Goal: Task Accomplishment & Management: Manage account settings

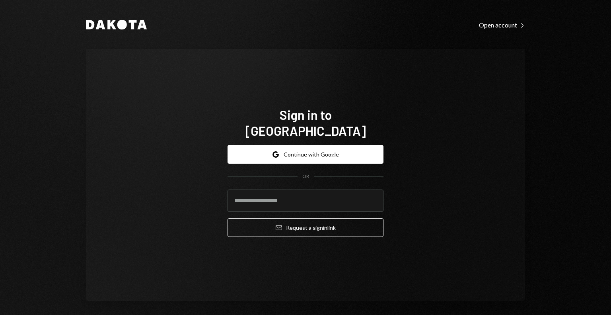
type input "**********"
click at [288, 220] on button "Email Request a sign in link" at bounding box center [306, 227] width 156 height 19
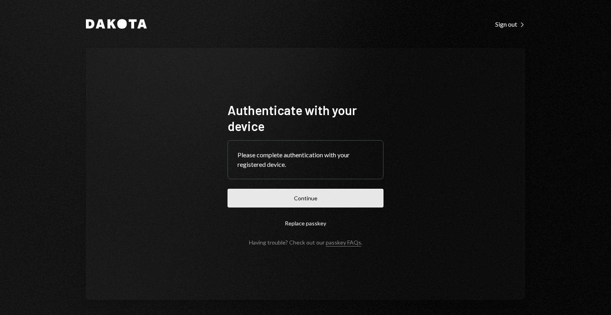
click at [325, 192] on button "Continue" at bounding box center [306, 198] width 156 height 19
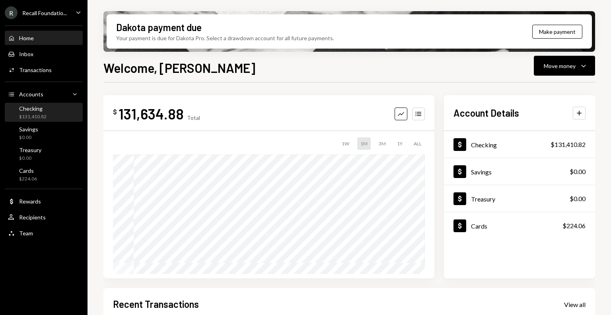
click at [53, 109] on div "Checking $131,410.82" at bounding box center [44, 112] width 72 height 15
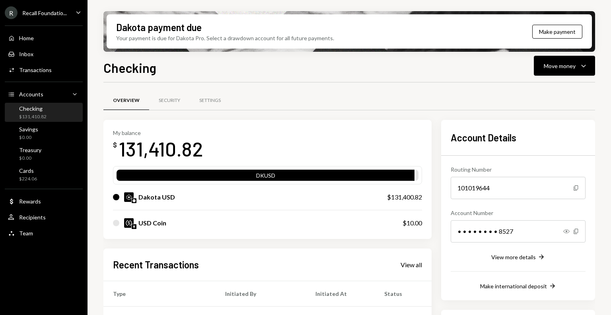
click at [43, 10] on div "Recall Foundatio..." at bounding box center [44, 13] width 45 height 7
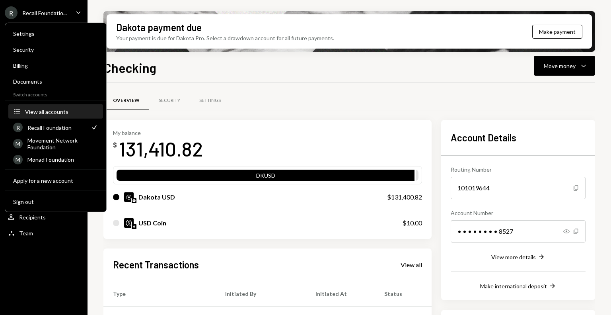
click at [40, 114] on div "View all accounts" at bounding box center [61, 111] width 73 height 7
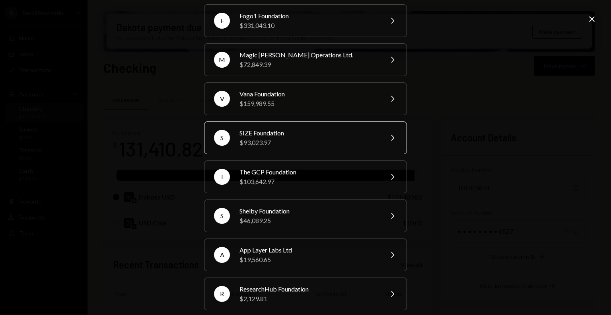
scroll to position [191, 0]
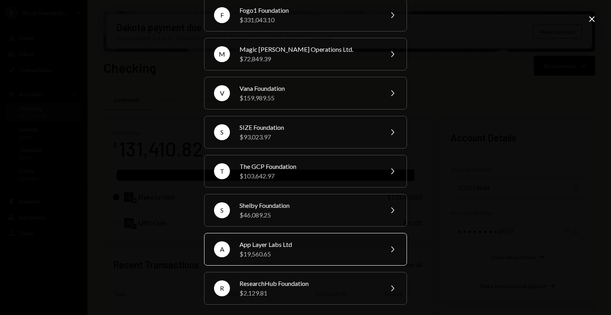
click at [325, 249] on div "$19,560.65" at bounding box center [308, 254] width 138 height 10
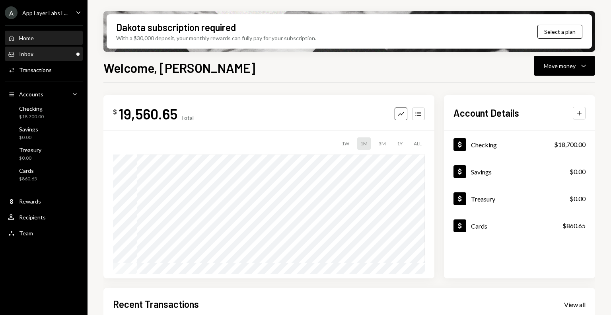
click at [35, 52] on div "Inbox Inbox" at bounding box center [44, 54] width 72 height 7
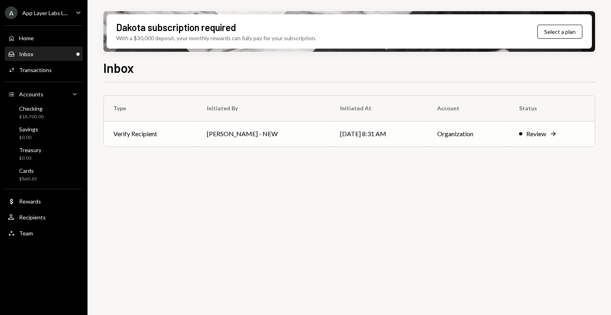
click at [200, 137] on td "George Norris - NEW" at bounding box center [264, 133] width 134 height 25
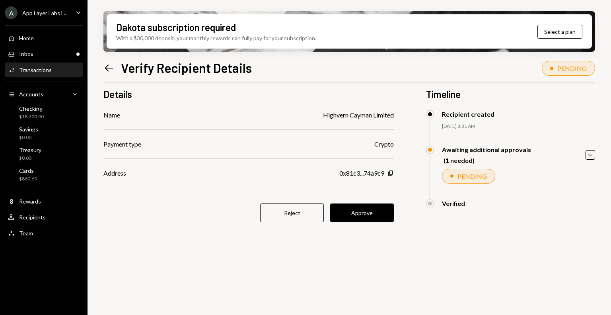
scroll to position [11, 0]
click at [361, 213] on button "Approve" at bounding box center [362, 212] width 64 height 19
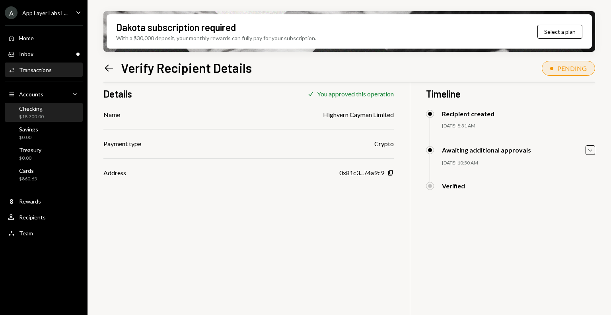
click at [38, 113] on div "$18,700.00" at bounding box center [31, 116] width 25 height 7
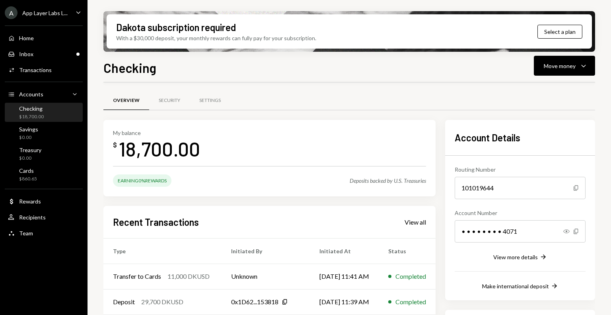
scroll to position [117, 0]
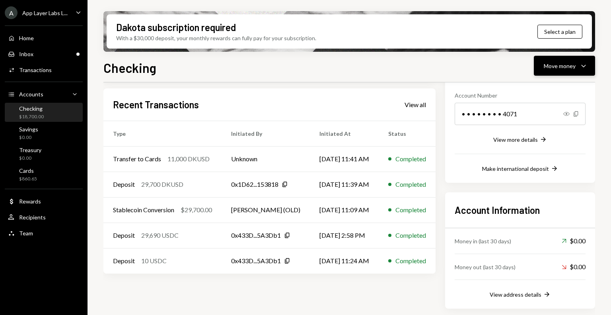
click at [543, 66] on button "Move money Caret Down" at bounding box center [564, 66] width 61 height 20
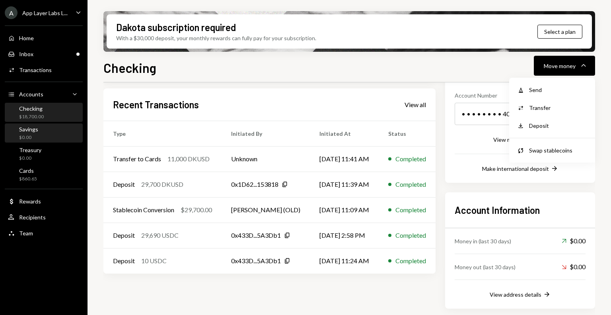
click at [31, 132] on div "Savings" at bounding box center [28, 129] width 19 height 7
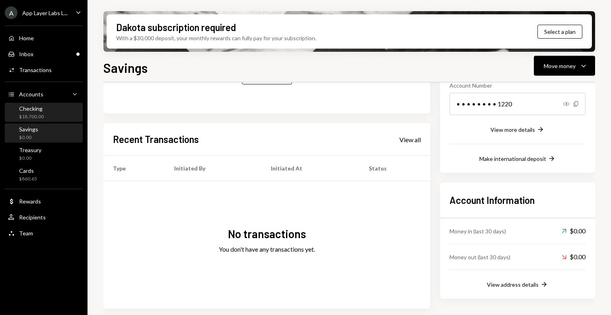
click at [27, 112] on div "Checking $18,700.00" at bounding box center [31, 112] width 25 height 15
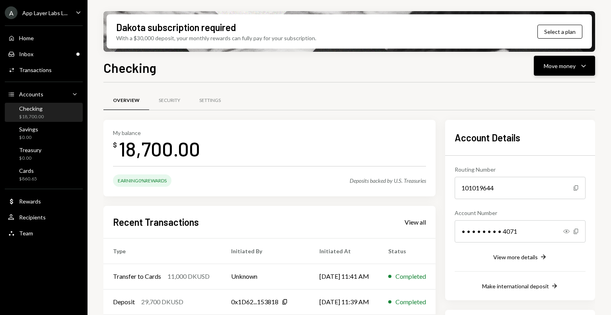
click at [560, 62] on div "Move money" at bounding box center [560, 66] width 32 height 8
click at [547, 92] on div "Send" at bounding box center [558, 90] width 58 height 8
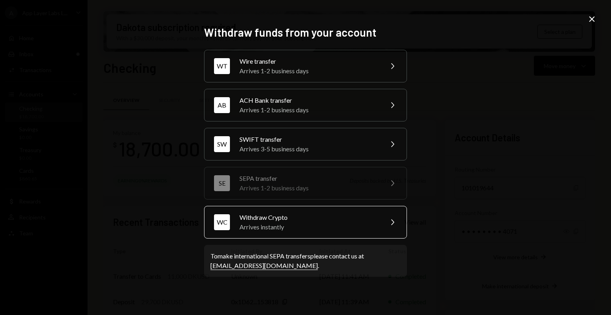
click at [317, 221] on div "Withdraw Crypto" at bounding box center [308, 217] width 138 height 10
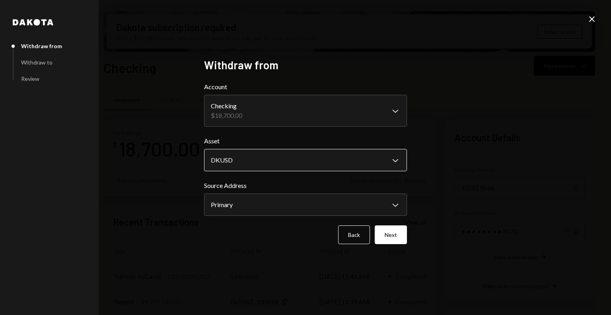
click at [263, 156] on body "A App Layer Labs L... Caret Down Home Home Inbox Inbox Activities Transactions …" at bounding box center [305, 157] width 611 height 315
click at [593, 19] on icon "Close" at bounding box center [592, 19] width 10 height 10
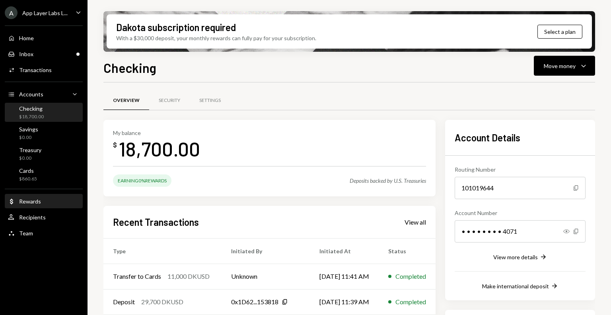
click at [27, 202] on div "Rewards" at bounding box center [30, 201] width 22 height 7
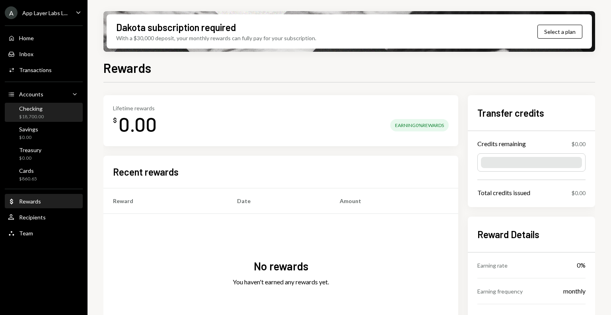
click at [41, 111] on div "Checking" at bounding box center [31, 108] width 25 height 7
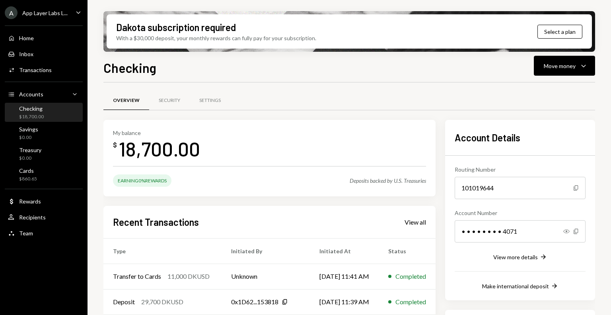
click at [561, 65] on div "Move money" at bounding box center [560, 66] width 32 height 8
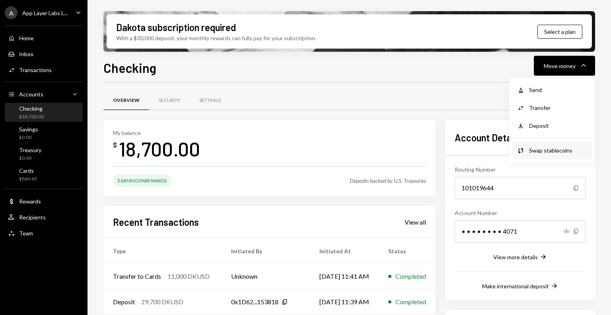
click at [538, 149] on div "Swap stablecoins" at bounding box center [558, 150] width 58 height 8
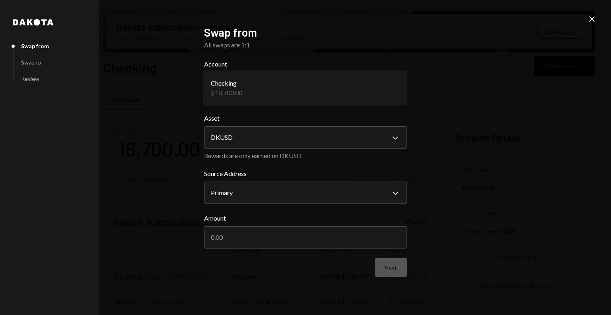
click at [293, 82] on body "A App Layer Labs L... Caret Down Home Home Inbox Inbox Activities Transactions …" at bounding box center [305, 157] width 611 height 315
click at [315, 140] on body "A App Layer Labs L... Caret Down Home Home Inbox Inbox Activities Transactions …" at bounding box center [305, 157] width 611 height 315
click at [592, 22] on icon "Close" at bounding box center [592, 19] width 10 height 10
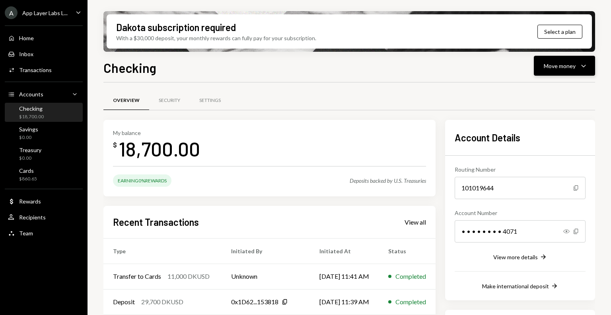
click at [570, 64] on div "Move money" at bounding box center [560, 66] width 32 height 8
click at [560, 86] on div "Send" at bounding box center [558, 90] width 58 height 8
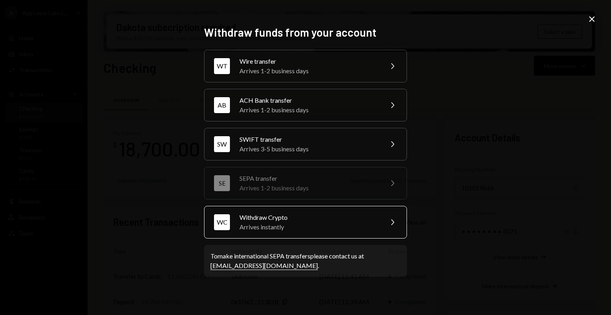
click at [339, 218] on div "Withdraw Crypto" at bounding box center [308, 217] width 138 height 10
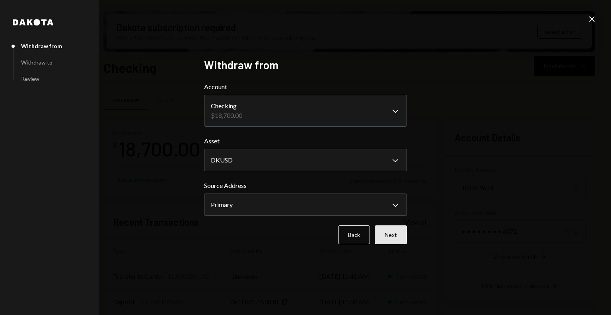
click at [391, 232] on button "Next" at bounding box center [391, 234] width 32 height 19
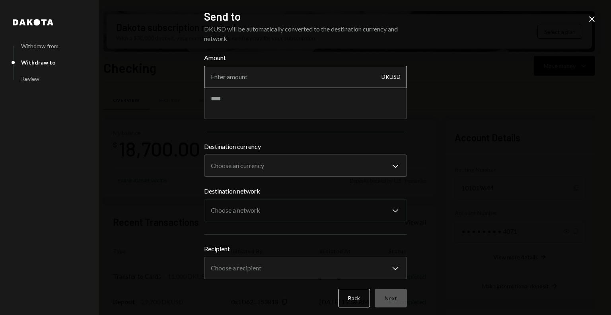
click at [306, 76] on input "Amount" at bounding box center [305, 77] width 203 height 22
type input "20"
click at [254, 111] on textarea at bounding box center [305, 103] width 203 height 32
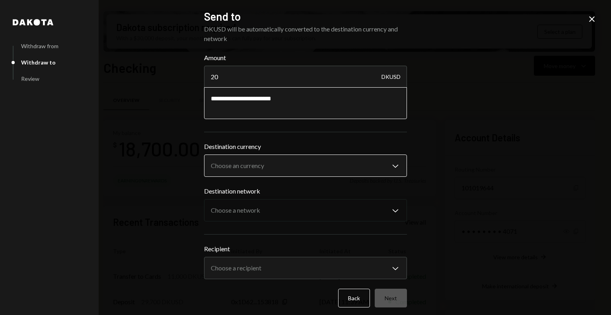
type textarea "**********"
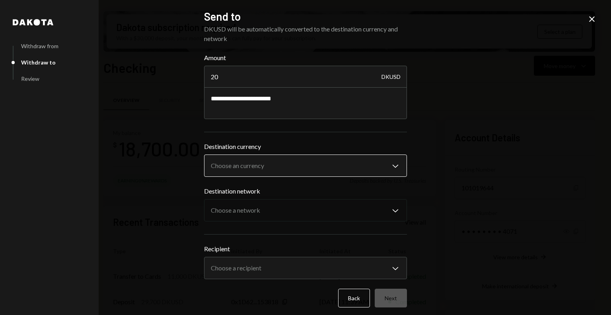
click at [246, 170] on body "A App Layer Labs L... Caret Down Home Home Inbox Inbox Activities Transactions …" at bounding box center [305, 157] width 611 height 315
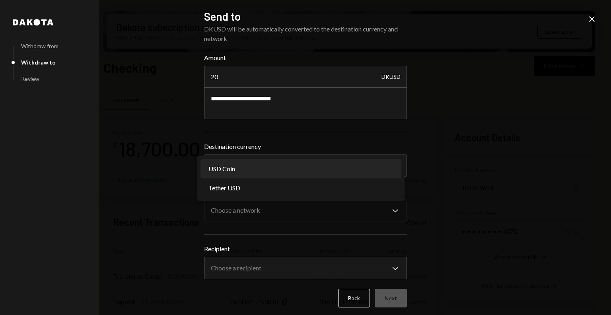
select select "****"
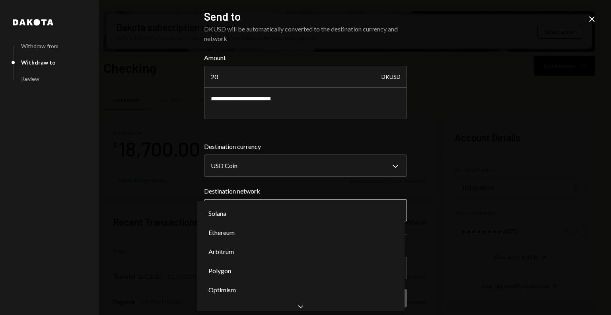
click at [267, 211] on body "A App Layer Labs L... Caret Down Home Home Inbox Inbox Activities Transactions …" at bounding box center [305, 157] width 611 height 315
select select "**********"
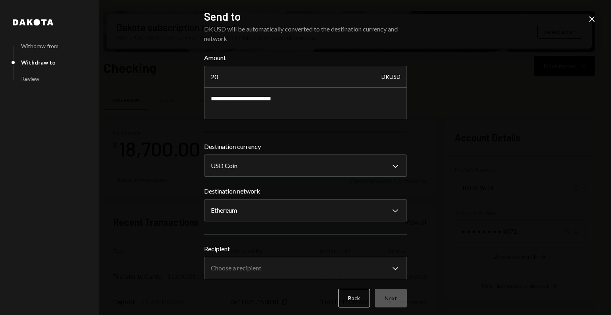
scroll to position [5, 0]
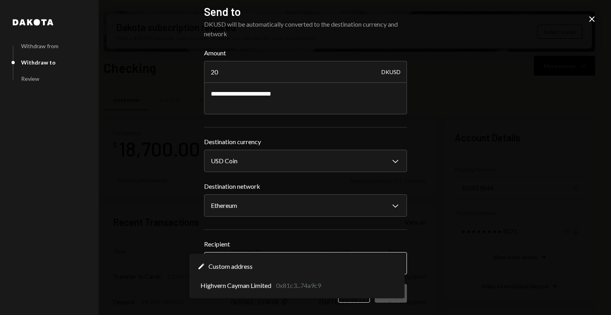
click at [349, 261] on body "A App Layer Labs L... Caret Down Home Home Inbox Inbox Activities Transactions …" at bounding box center [305, 157] width 611 height 315
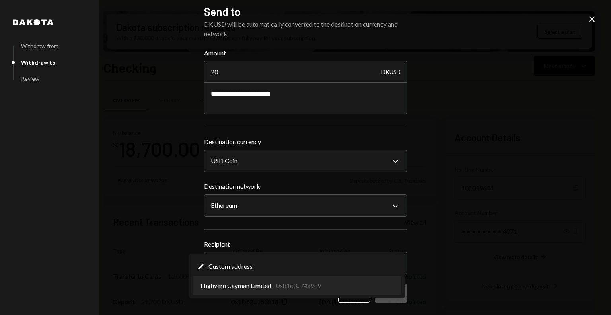
select select "**********"
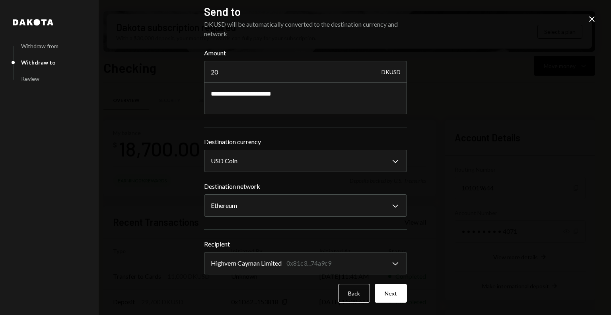
click at [406, 299] on div "**********" at bounding box center [306, 152] width 222 height 315
click at [399, 296] on button "Next" at bounding box center [391, 293] width 32 height 19
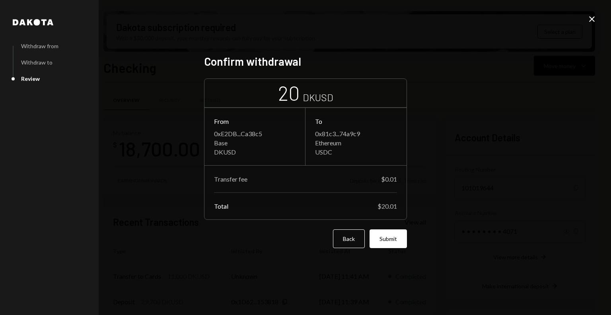
scroll to position [0, 0]
click at [383, 234] on button "Submit" at bounding box center [388, 238] width 37 height 19
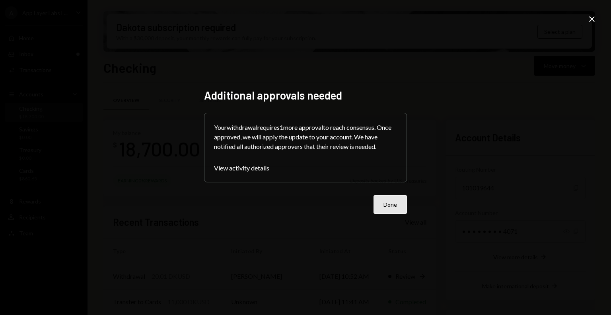
click at [395, 207] on button "Done" at bounding box center [390, 204] width 33 height 19
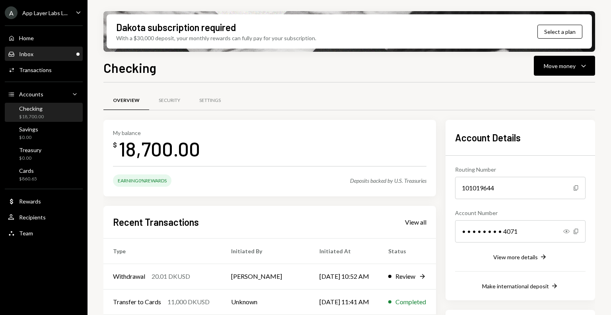
click at [56, 51] on div "Inbox Inbox" at bounding box center [44, 54] width 72 height 7
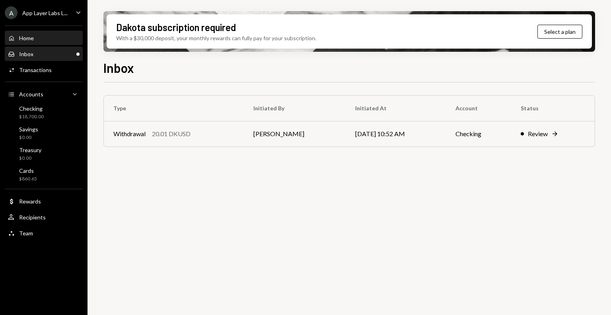
click at [32, 39] on div "Home" at bounding box center [26, 38] width 15 height 7
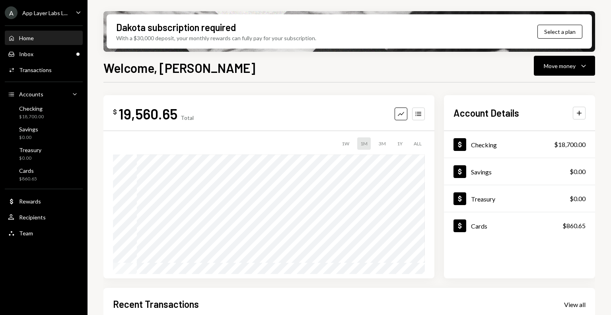
click at [54, 12] on div "App Layer Labs L..." at bounding box center [44, 13] width 45 height 7
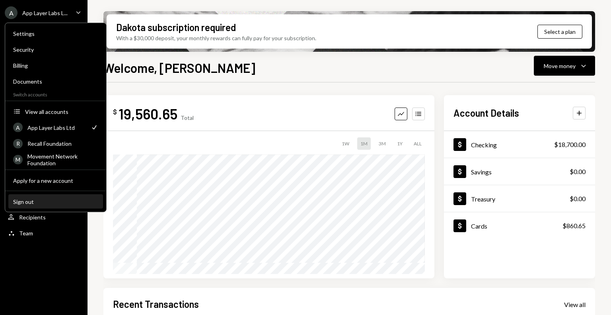
click at [47, 204] on button "Sign out" at bounding box center [55, 202] width 95 height 14
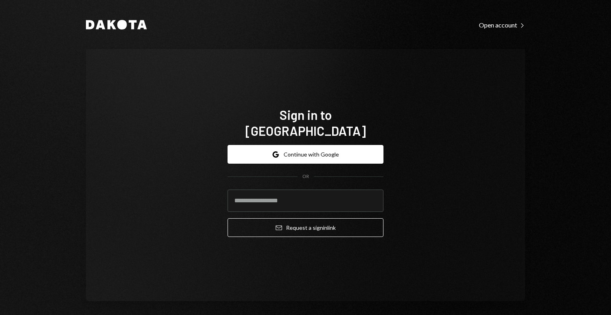
type input "**********"
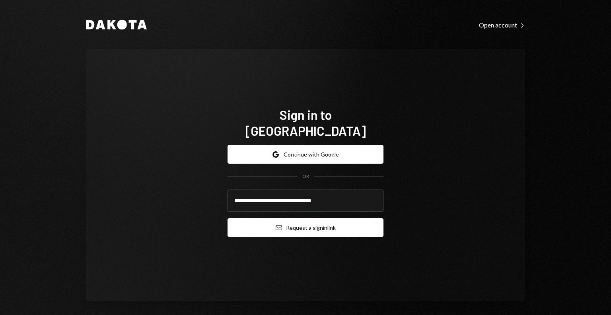
click at [291, 220] on button "Email Request a sign in link" at bounding box center [306, 227] width 156 height 19
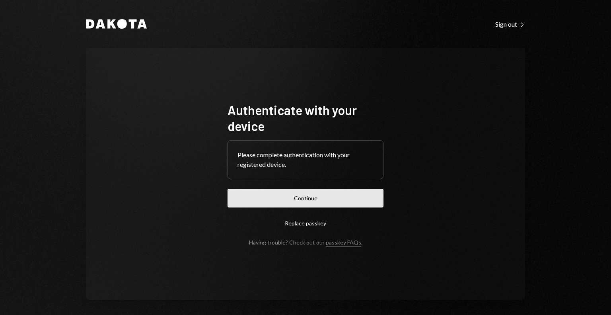
click at [335, 199] on button "Continue" at bounding box center [306, 198] width 156 height 19
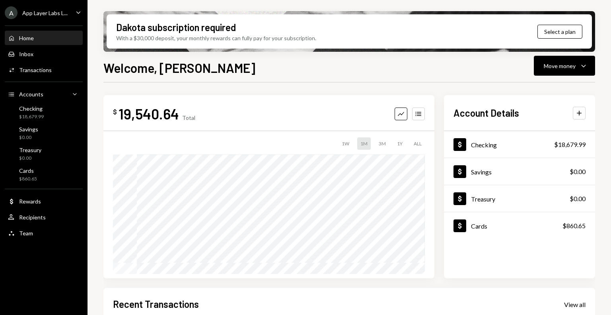
click at [46, 10] on div "App Layer Labs L..." at bounding box center [44, 13] width 45 height 7
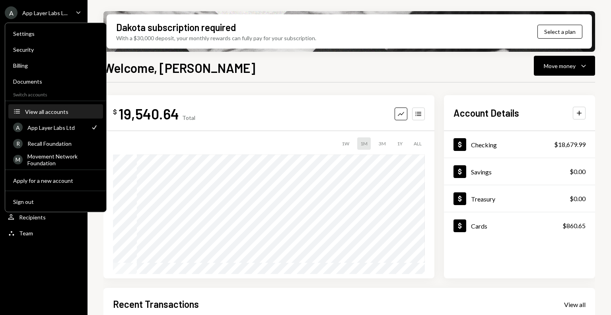
click at [53, 110] on div "View all accounts" at bounding box center [61, 111] width 73 height 7
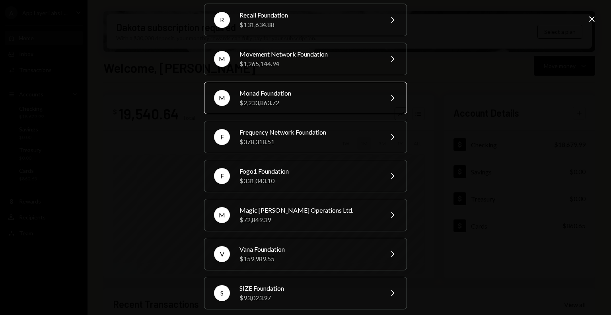
scroll to position [75, 0]
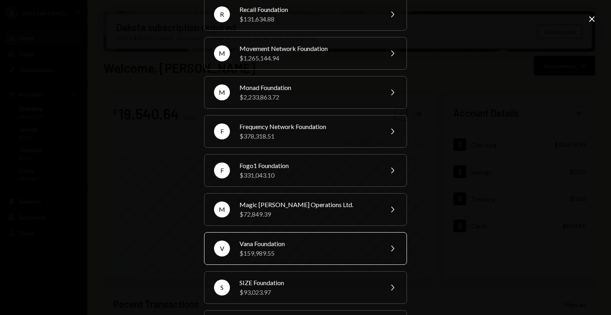
click at [327, 243] on div "Vana Foundation" at bounding box center [308, 244] width 138 height 10
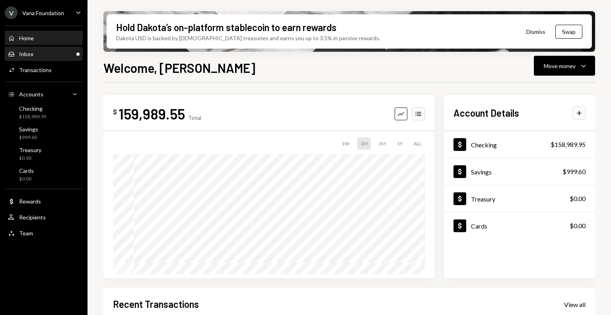
click at [43, 55] on div "Inbox Inbox" at bounding box center [44, 54] width 72 height 7
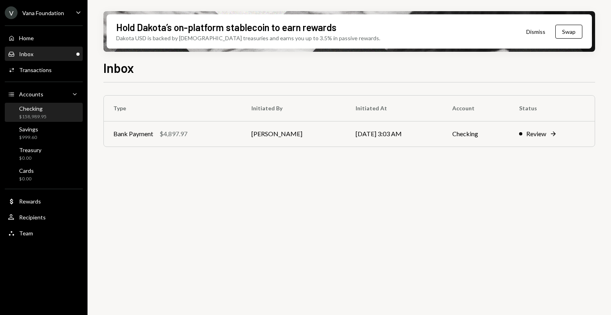
click at [38, 111] on div "Checking" at bounding box center [32, 108] width 27 height 7
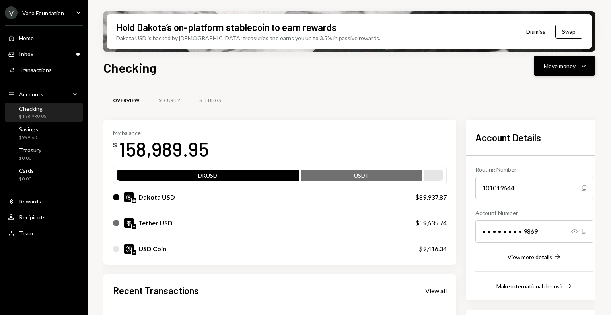
click at [575, 63] on div "Move money" at bounding box center [560, 66] width 32 height 8
click at [547, 94] on div "Withdraw Send" at bounding box center [552, 90] width 80 height 18
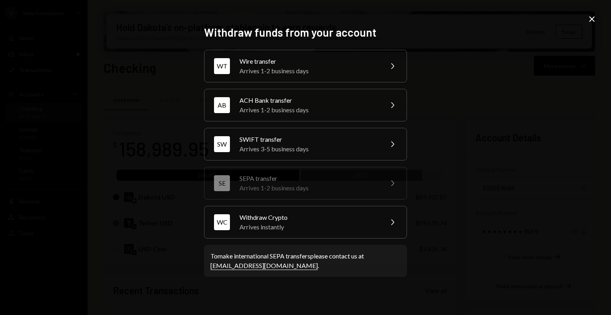
click at [591, 18] on icon at bounding box center [592, 19] width 6 height 6
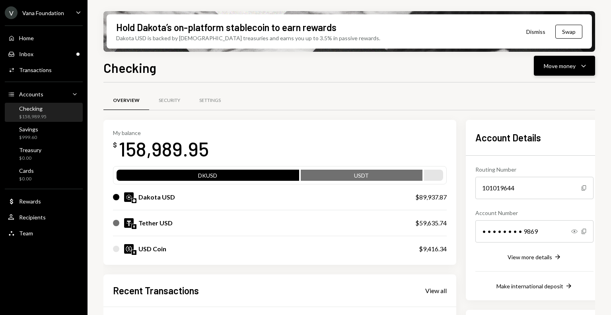
click at [567, 67] on div "Move money" at bounding box center [560, 66] width 32 height 8
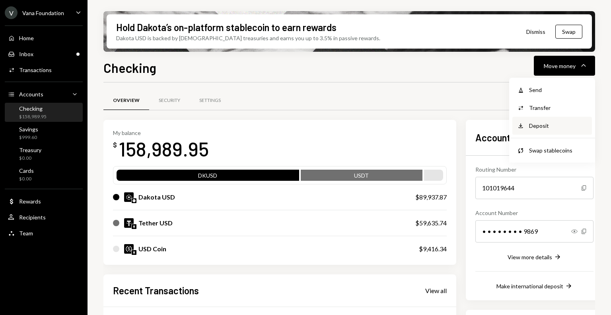
click at [545, 123] on div "Deposit" at bounding box center [558, 125] width 58 height 8
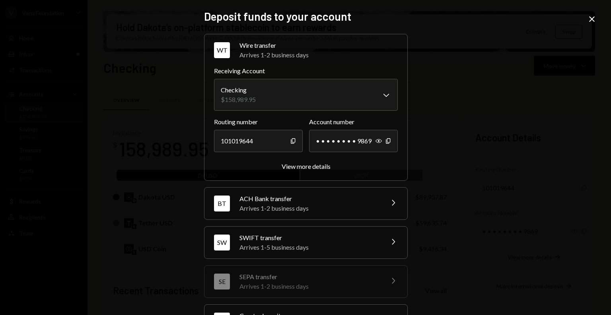
scroll to position [72, 0]
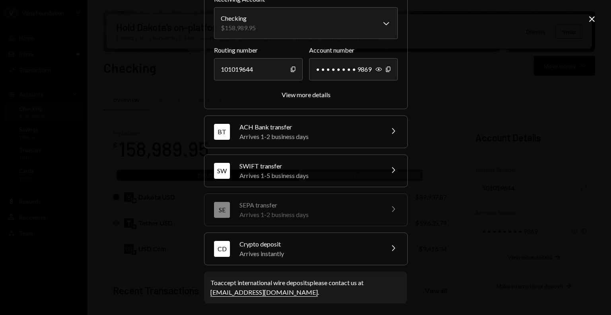
click at [360, 235] on div "CD Crypto deposit Arrives instantly Chevron Right" at bounding box center [305, 249] width 203 height 32
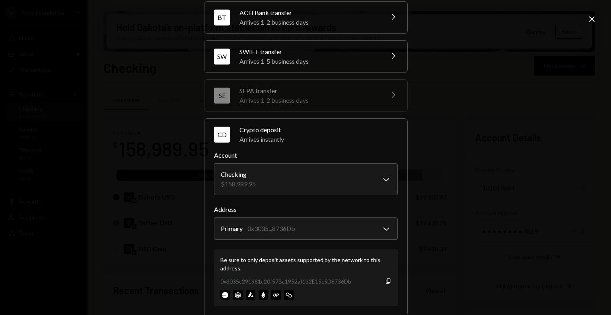
scroll to position [123, 0]
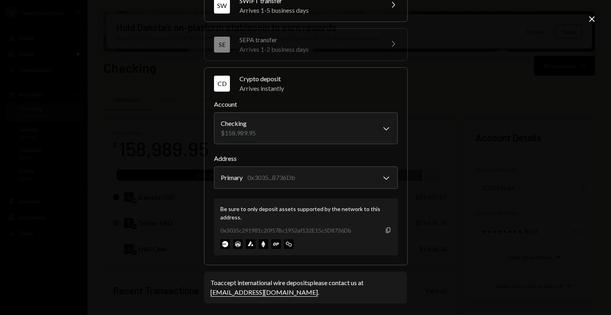
click at [386, 230] on icon "button" at bounding box center [388, 229] width 4 height 5
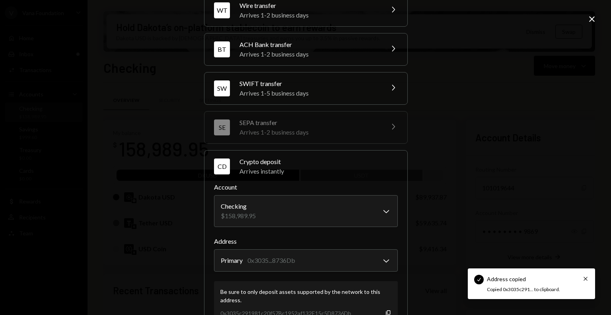
scroll to position [36, 0]
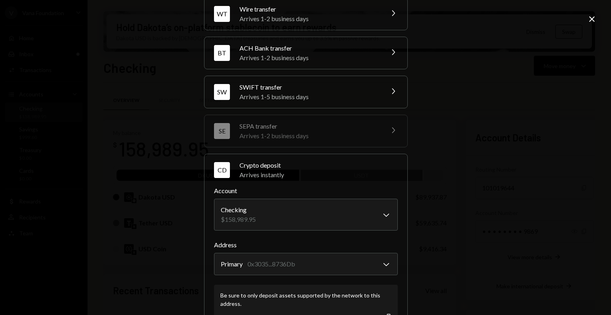
click at [591, 17] on icon "Close" at bounding box center [592, 19] width 10 height 10
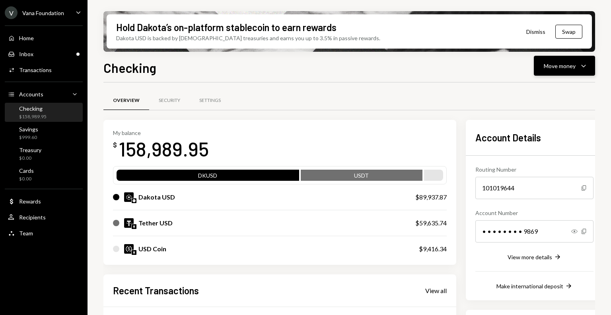
click at [580, 67] on icon "Caret Down" at bounding box center [584, 66] width 10 height 10
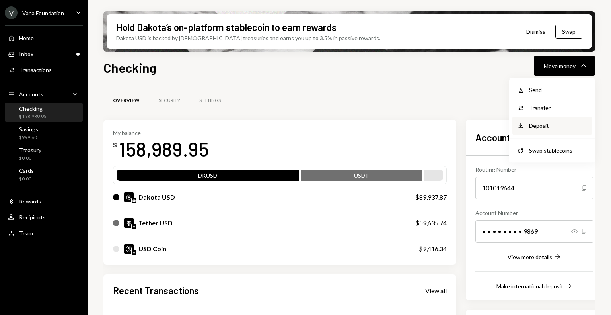
click at [558, 126] on div "Deposit" at bounding box center [558, 125] width 58 height 8
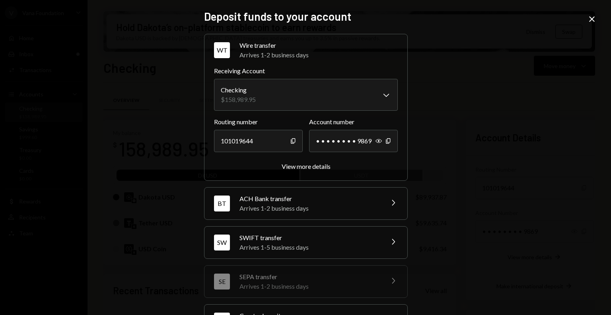
scroll to position [72, 0]
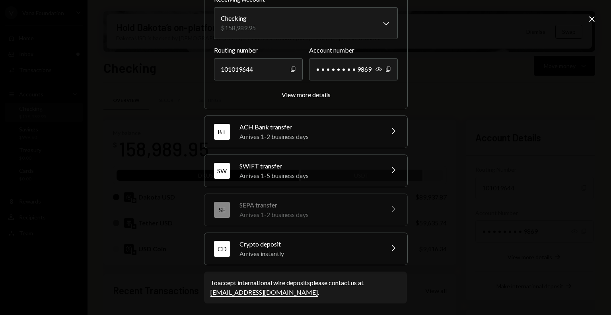
click at [393, 251] on icon "Chevron Right" at bounding box center [393, 248] width 10 height 10
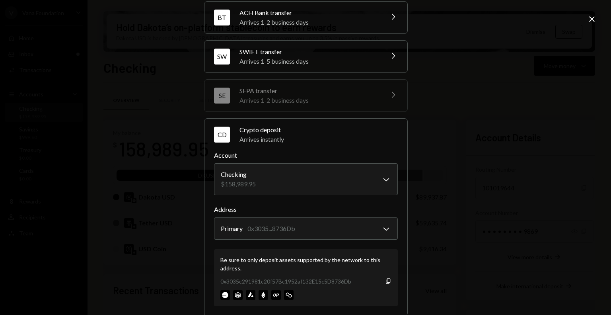
click at [590, 21] on icon "Close" at bounding box center [592, 19] width 10 height 10
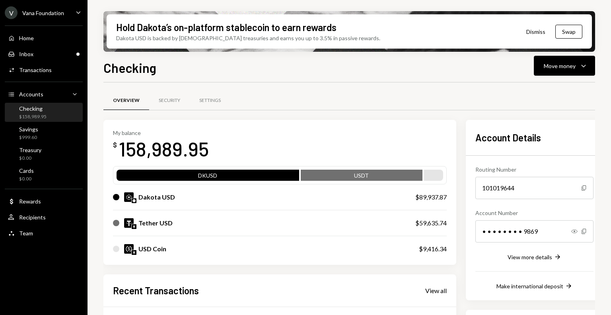
click at [49, 11] on div "Vana Foundation" at bounding box center [43, 13] width 42 height 7
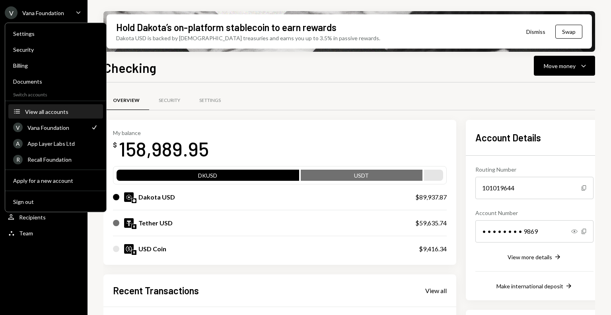
click at [51, 111] on div "View all accounts" at bounding box center [61, 111] width 73 height 7
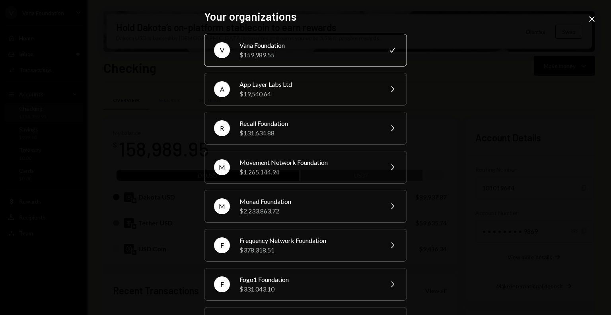
click at [290, 223] on div "V Vana Foundation $159,989.55 Check A App Layer Labs Ltd $19,540.64 Chevron Rig…" at bounding box center [305, 264] width 203 height 461
click at [294, 216] on div "M Monad Foundation $2,233,863.72 Chevron Right" at bounding box center [305, 206] width 203 height 33
